Goal: Information Seeking & Learning: Learn about a topic

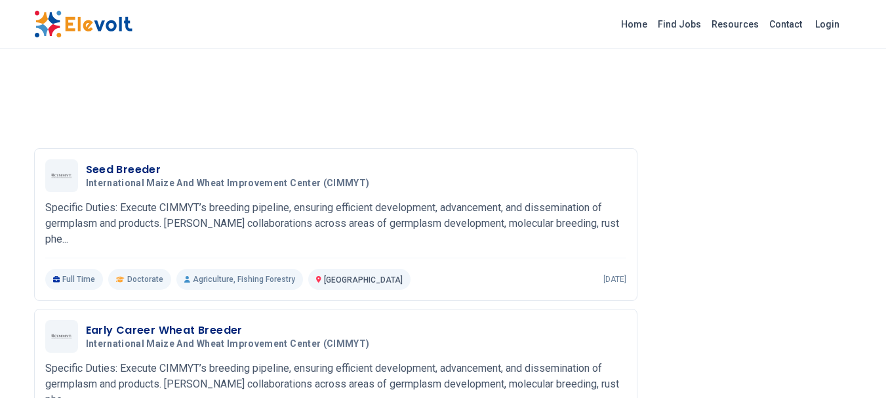
scroll to position [1575, 0]
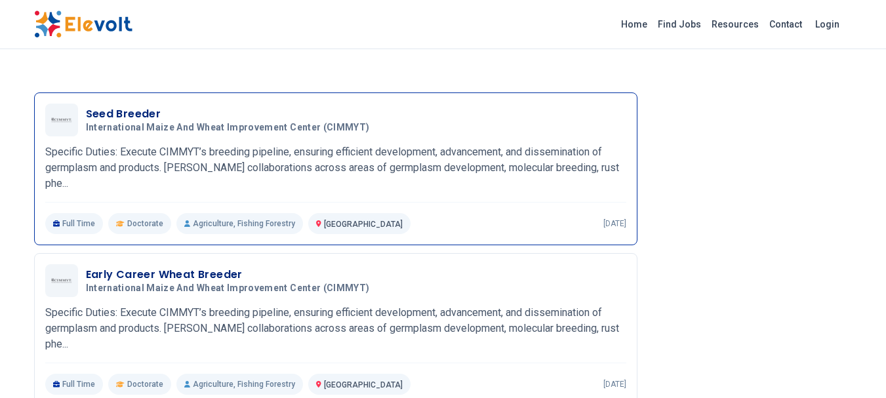
click at [123, 134] on span "International Maize and Wheat Improvement Center (CIMMYT)" at bounding box center [228, 128] width 284 height 12
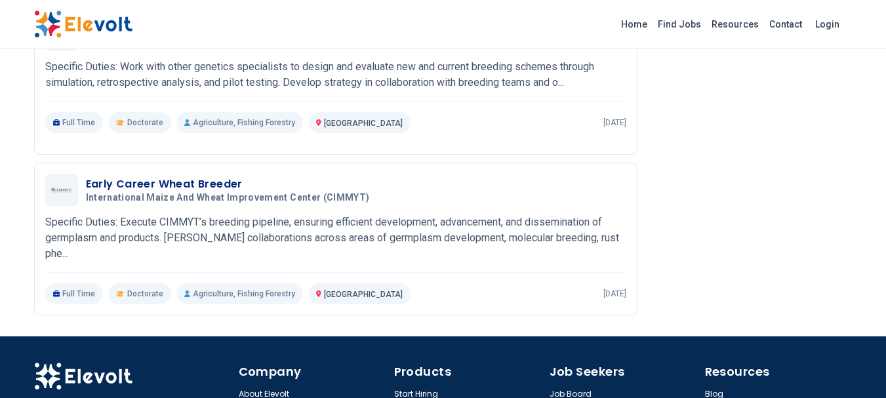
scroll to position [1728, 0]
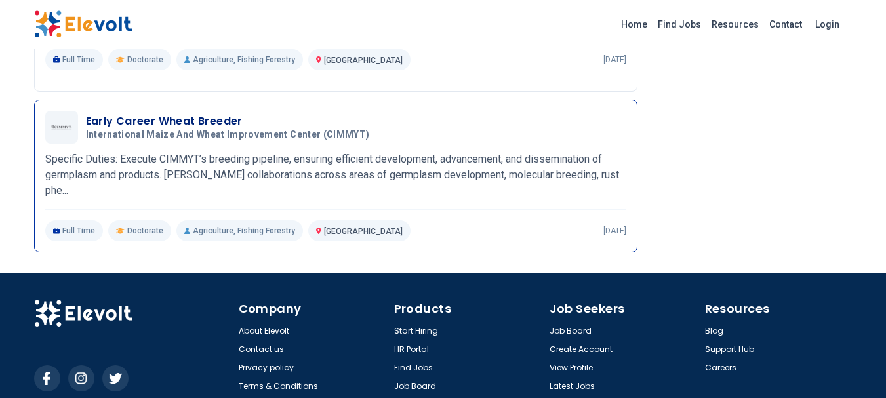
click at [155, 129] on h3 "Early Career Wheat Breeder" at bounding box center [230, 122] width 289 height 16
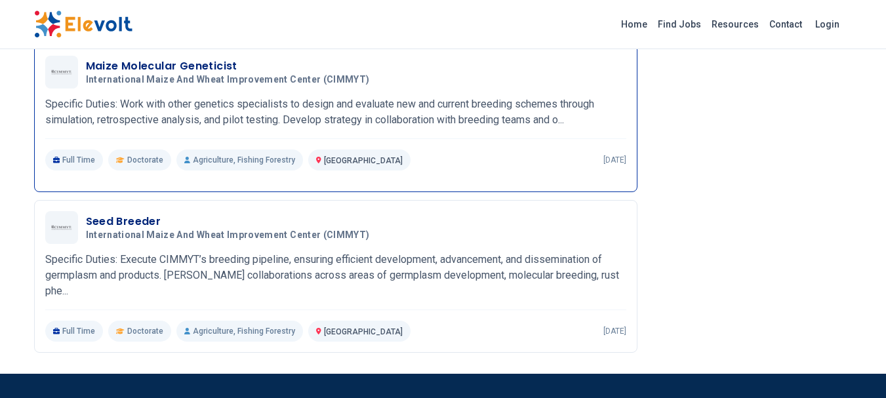
scroll to position [1575, 0]
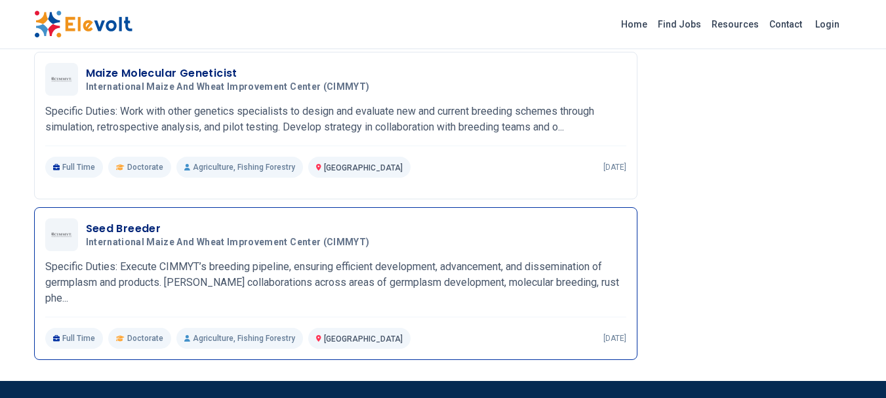
click at [110, 237] on h3 "Seed Breeder" at bounding box center [230, 229] width 289 height 16
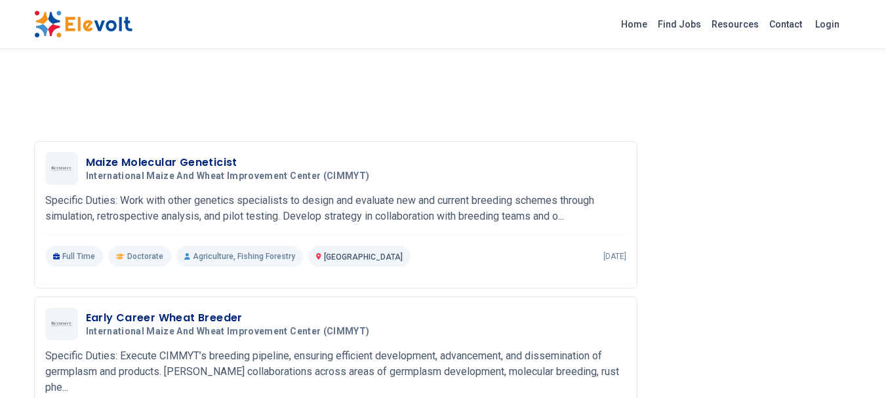
scroll to position [1551, 0]
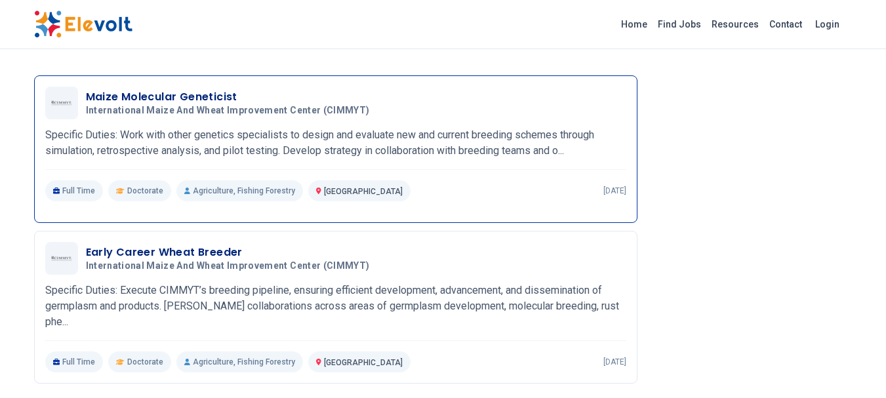
click at [208, 117] on span "International Maize and Wheat Improvement Center (CIMMYT)" at bounding box center [228, 111] width 284 height 12
